Goal: Task Accomplishment & Management: Manage account settings

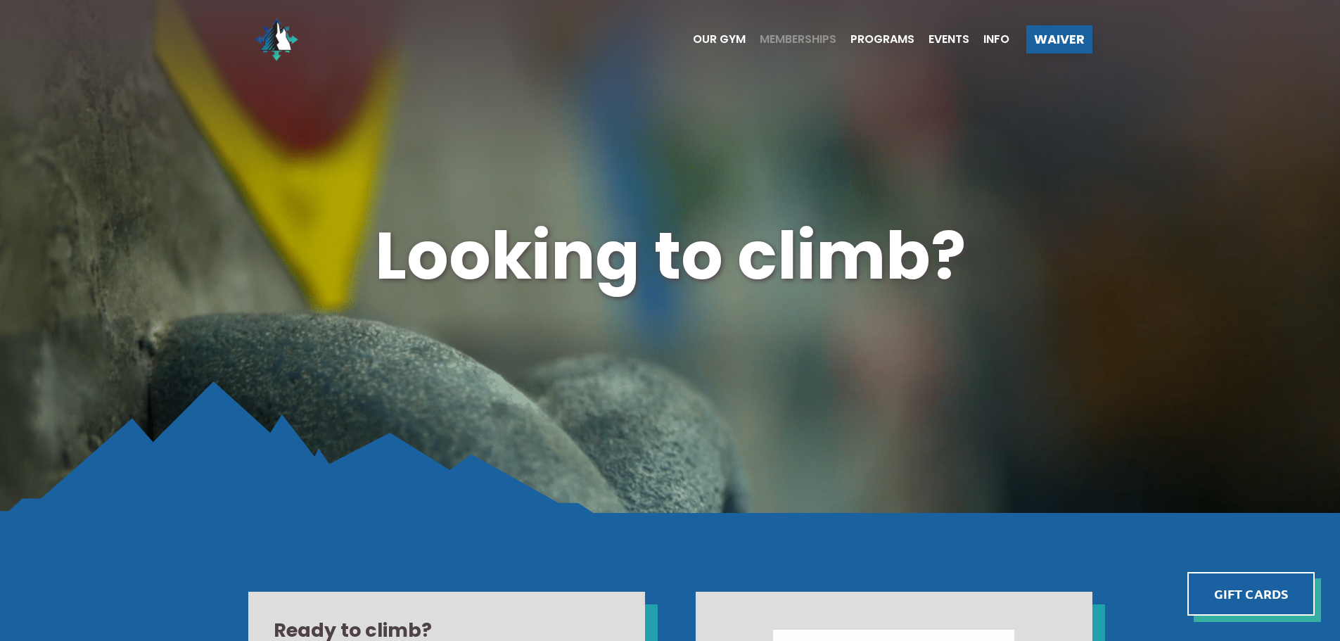
click at [784, 35] on span "Memberships" at bounding box center [798, 39] width 77 height 11
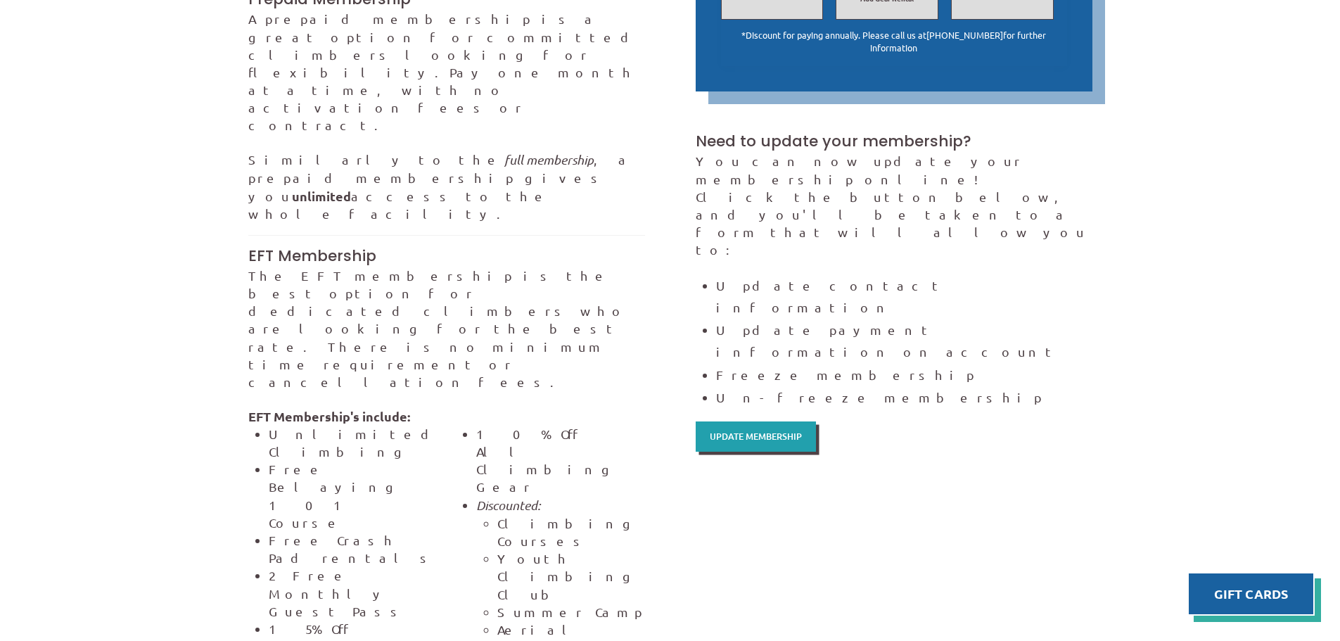
scroll to position [844, 0]
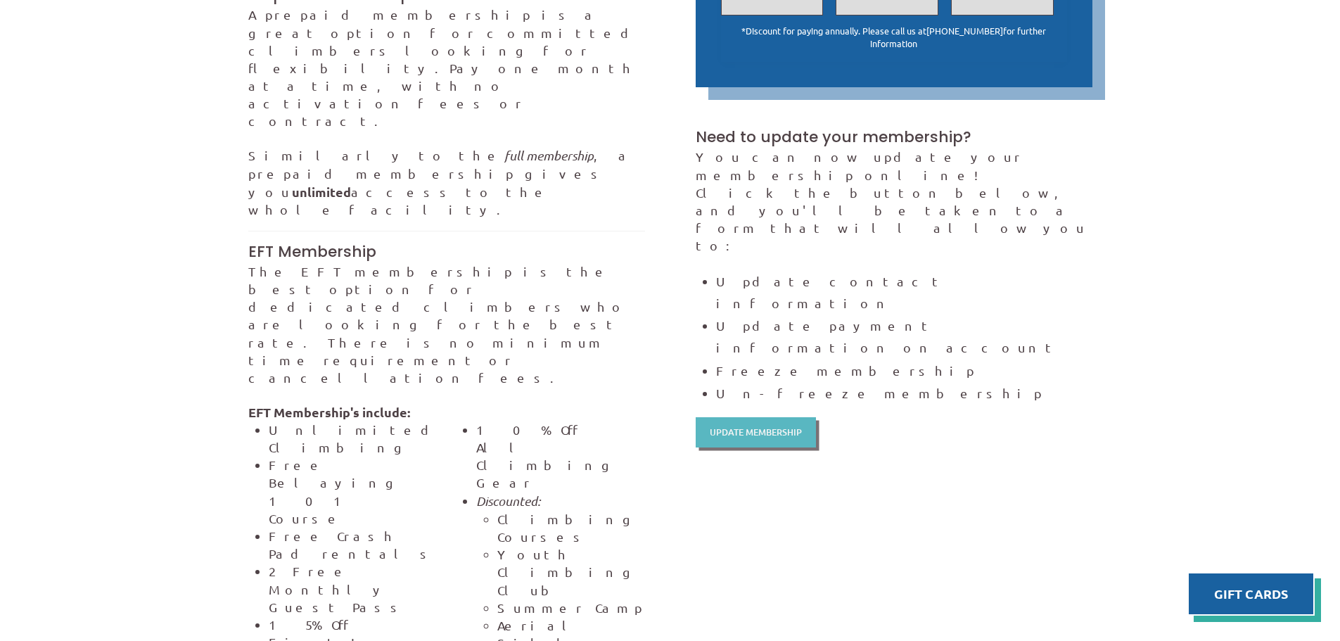
click at [758, 428] on span "Update Membership" at bounding box center [756, 432] width 92 height 9
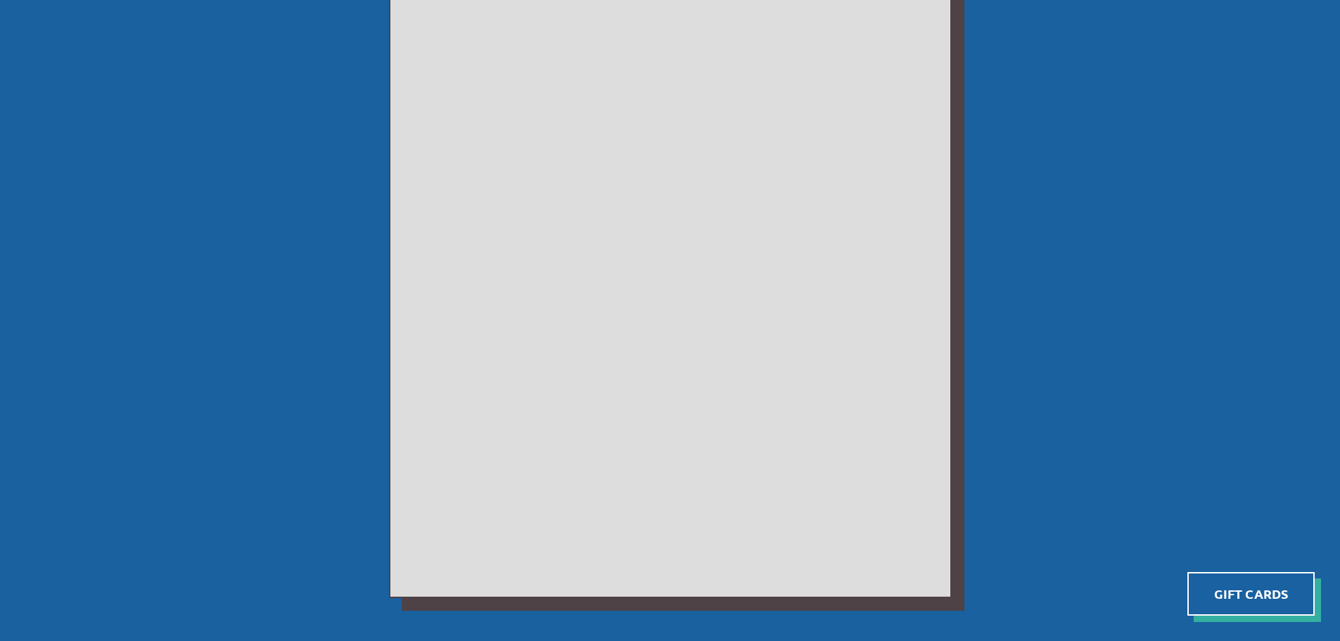
scroll to position [173, 0]
